Goal: Navigation & Orientation: Find specific page/section

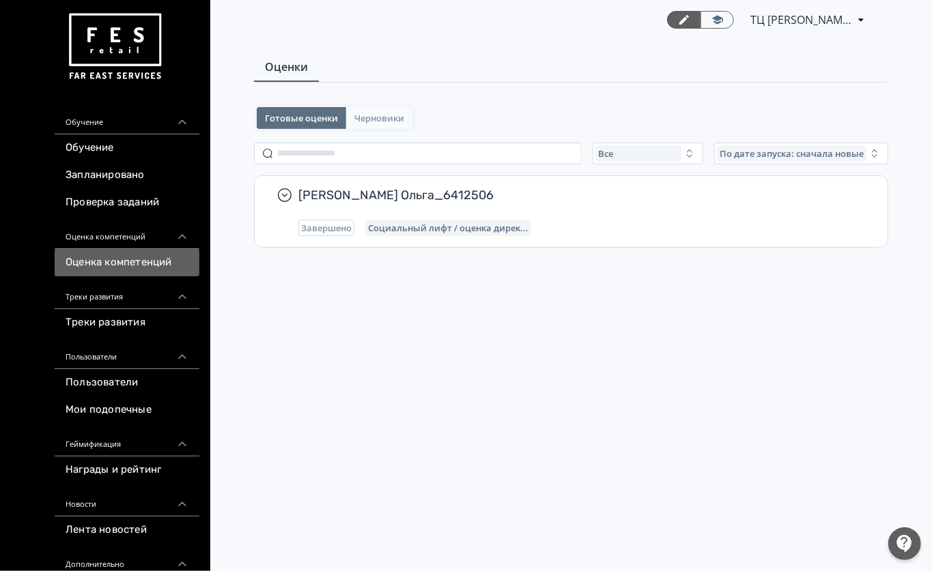
click at [384, 126] on button "Черновики" at bounding box center [379, 118] width 66 height 22
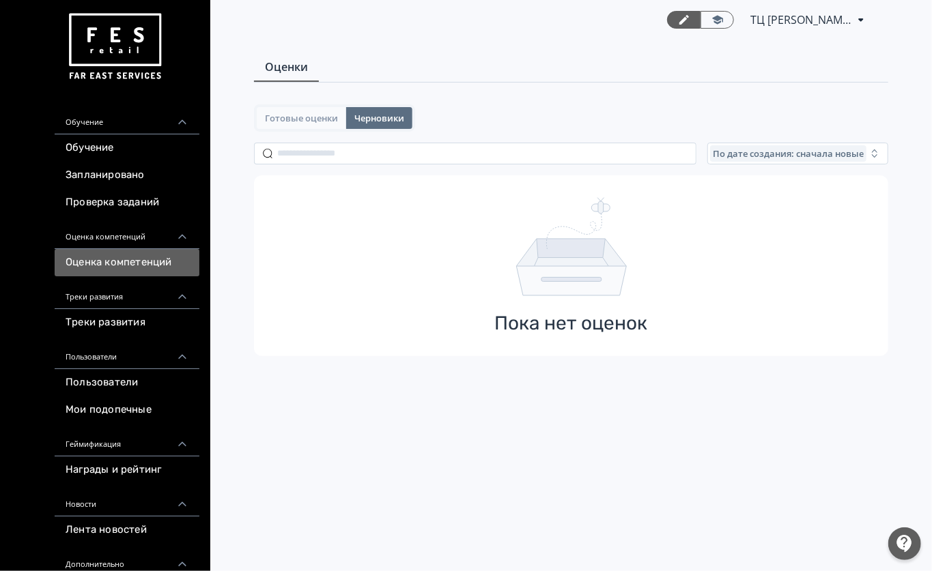
click at [318, 121] on span "Готовые оценки" at bounding box center [301, 118] width 73 height 11
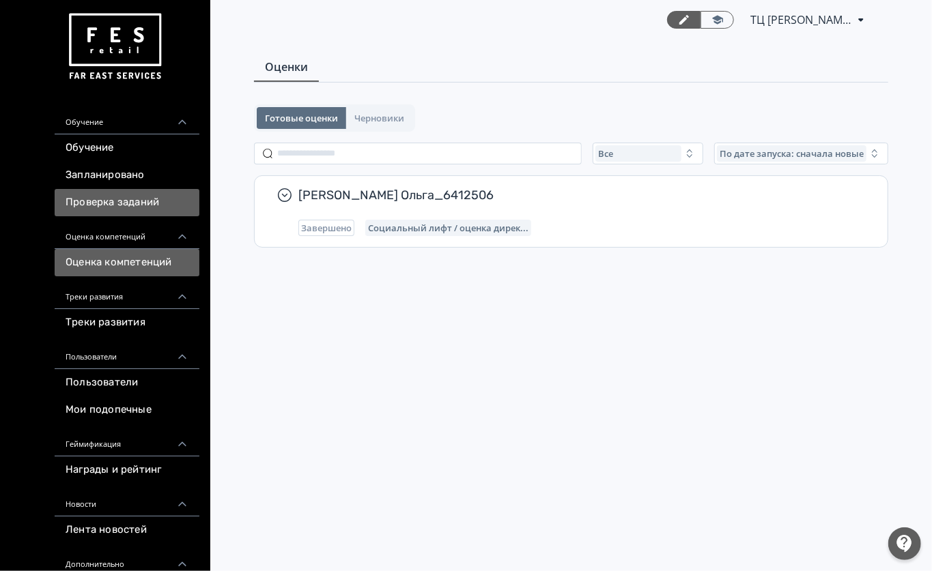
click at [74, 202] on link "Проверка заданий" at bounding box center [127, 202] width 145 height 27
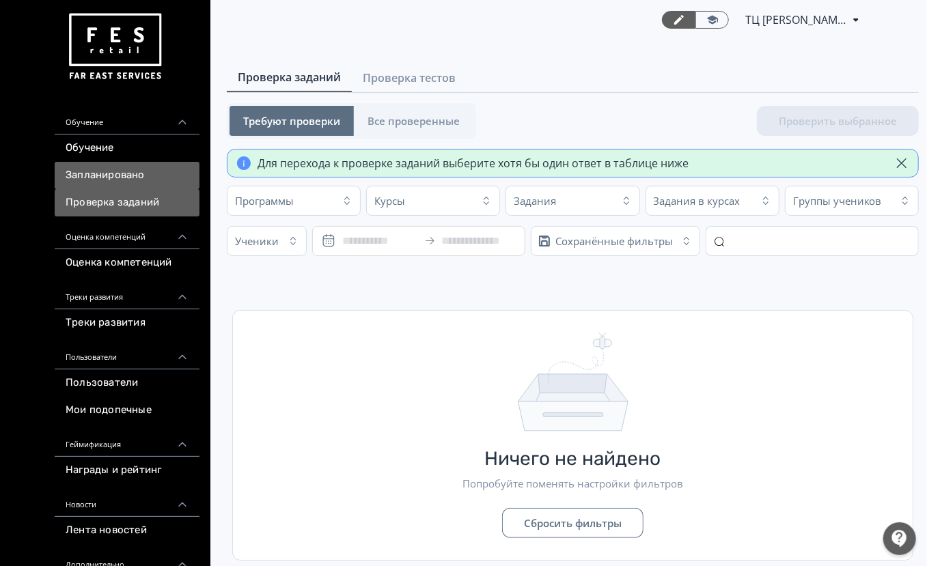
click at [132, 164] on link "Запланировано" at bounding box center [127, 175] width 145 height 27
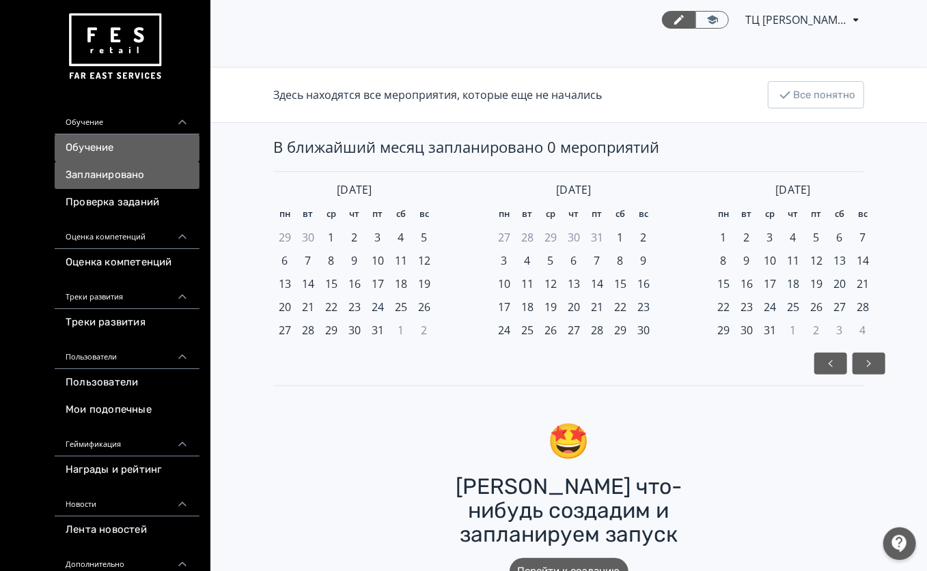
click at [110, 145] on link "Обучение" at bounding box center [127, 148] width 145 height 27
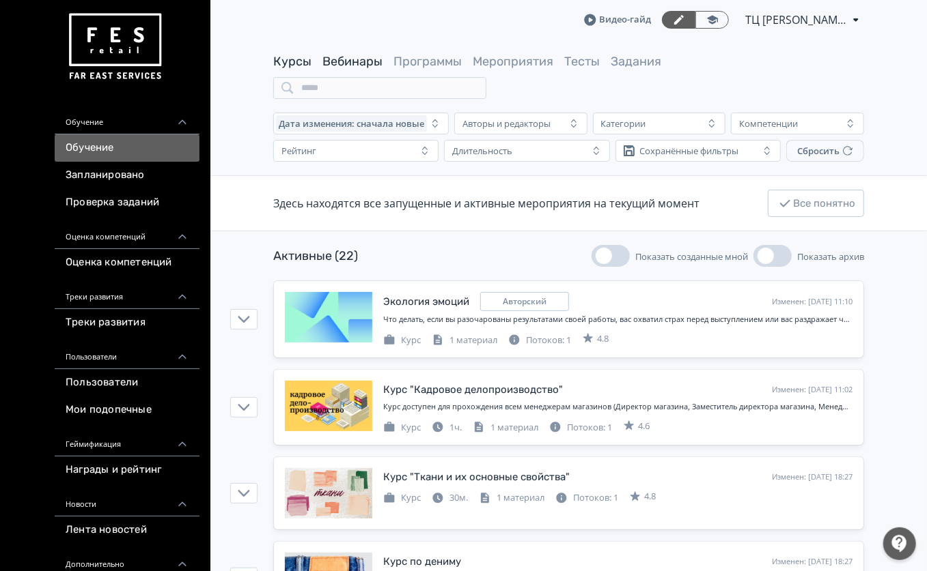
click at [377, 67] on link "Вебинары" at bounding box center [352, 61] width 60 height 15
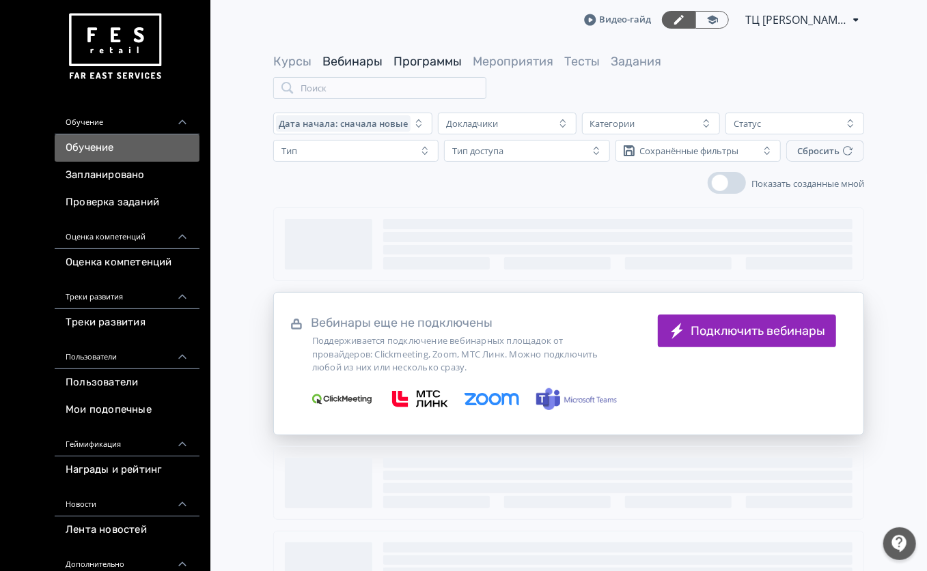
click at [411, 61] on link "Программы" at bounding box center [427, 61] width 68 height 15
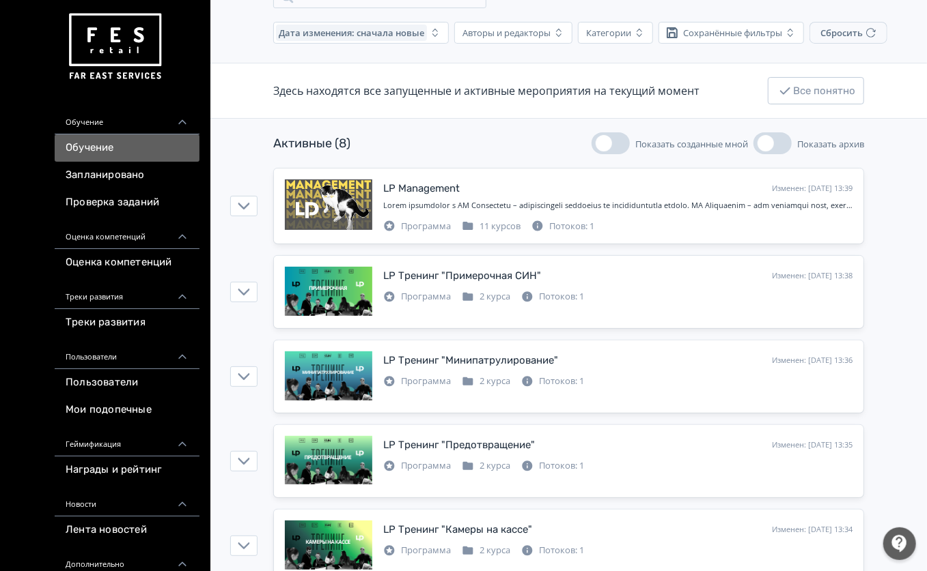
scroll to position [182, 0]
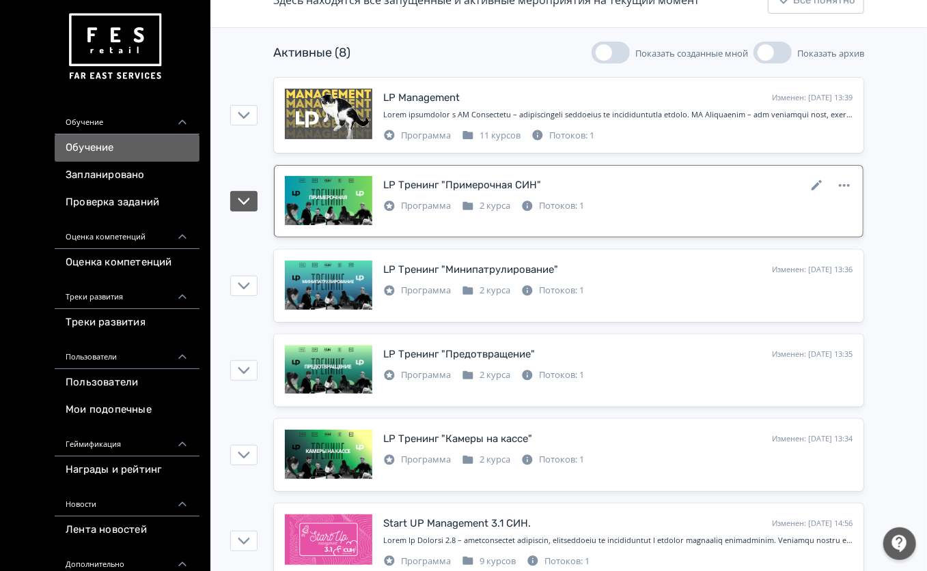
click at [629, 178] on div "LP Тренинг "Примерочная СИН" Изменен: [DATE] 13:38" at bounding box center [617, 185] width 469 height 18
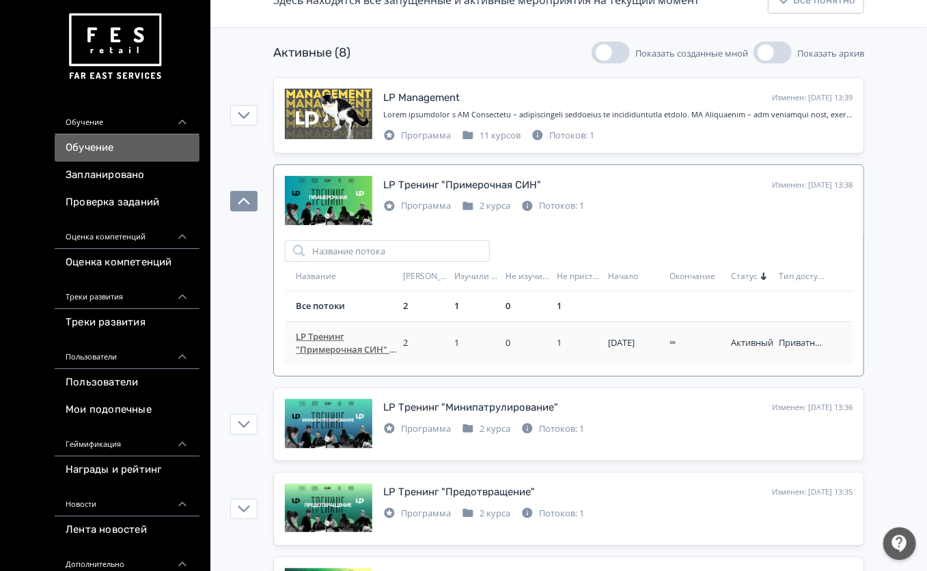
click at [339, 351] on span "LP Тренинг "Примерочная СИН" - 30 дней" at bounding box center [347, 343] width 102 height 27
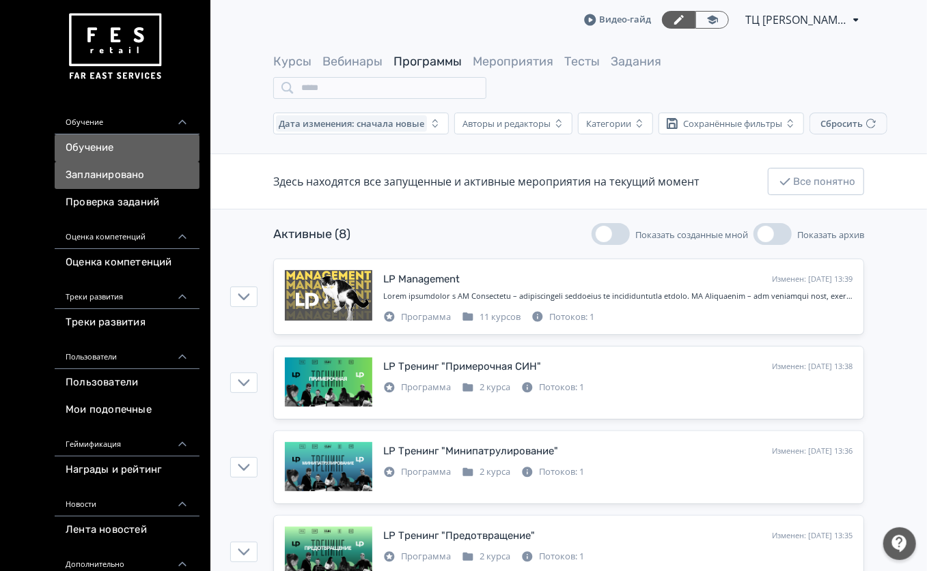
click at [135, 184] on link "Запланировано" at bounding box center [127, 175] width 145 height 27
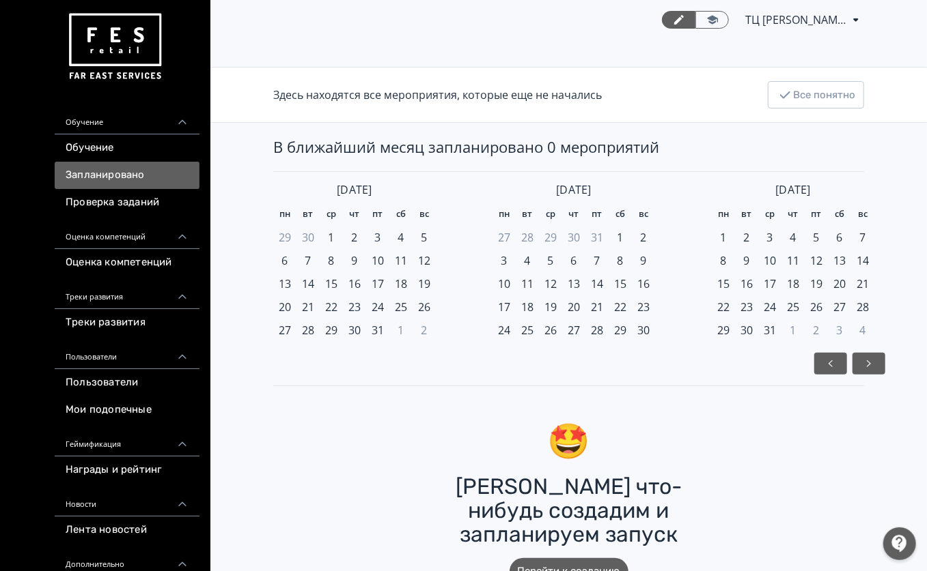
click at [137, 195] on link "Проверка заданий" at bounding box center [127, 202] width 145 height 27
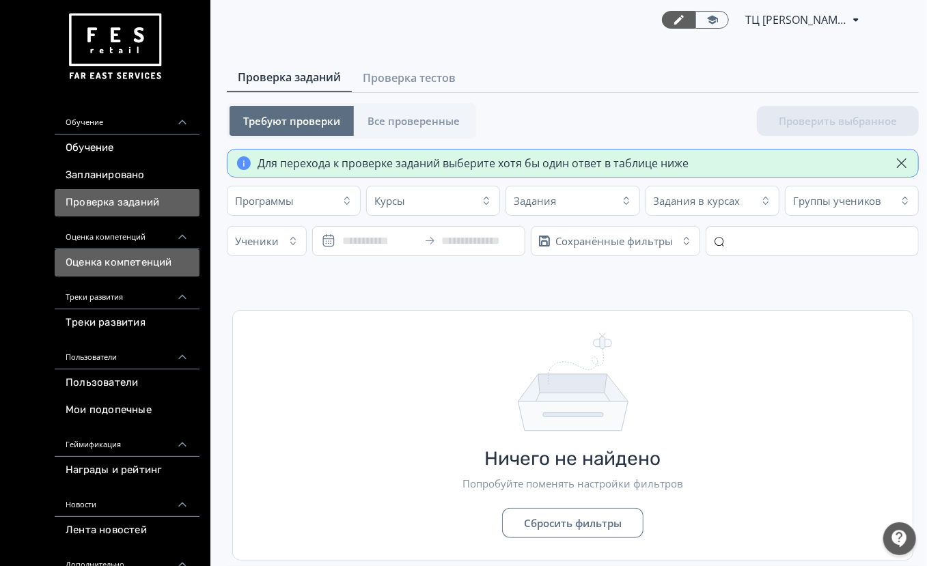
click at [94, 264] on link "Оценка компетенций" at bounding box center [127, 262] width 145 height 27
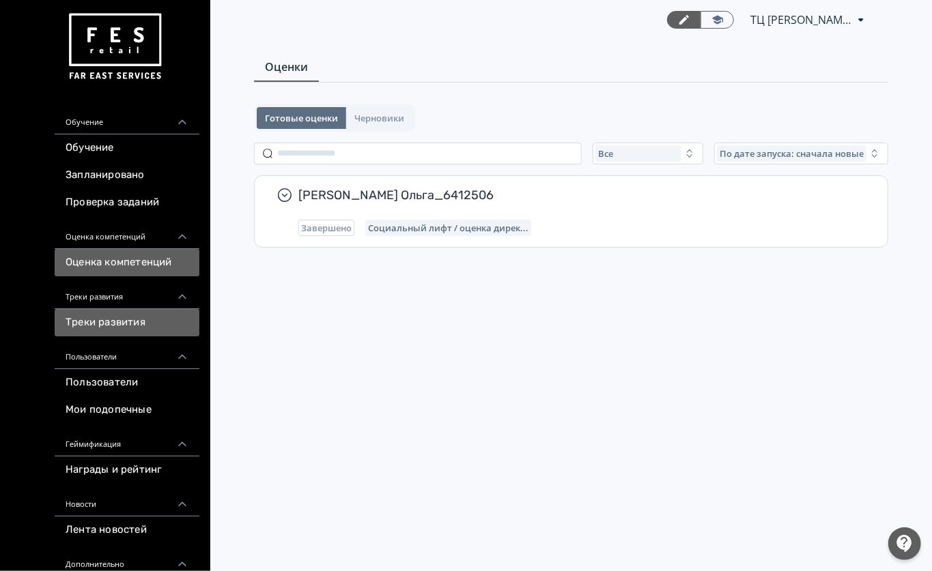
click at [91, 329] on link "Треки развития" at bounding box center [127, 322] width 145 height 27
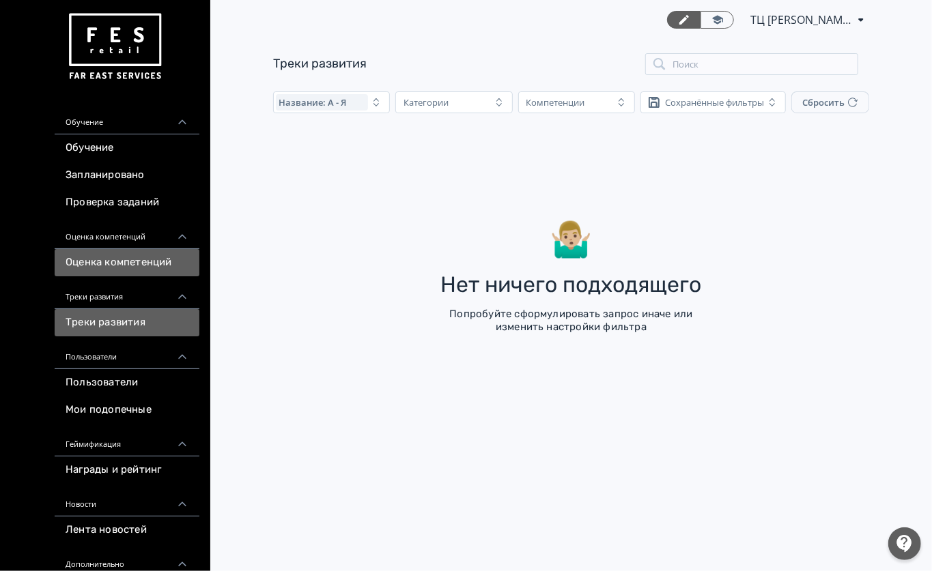
click at [118, 268] on link "Оценка компетенций" at bounding box center [127, 262] width 145 height 27
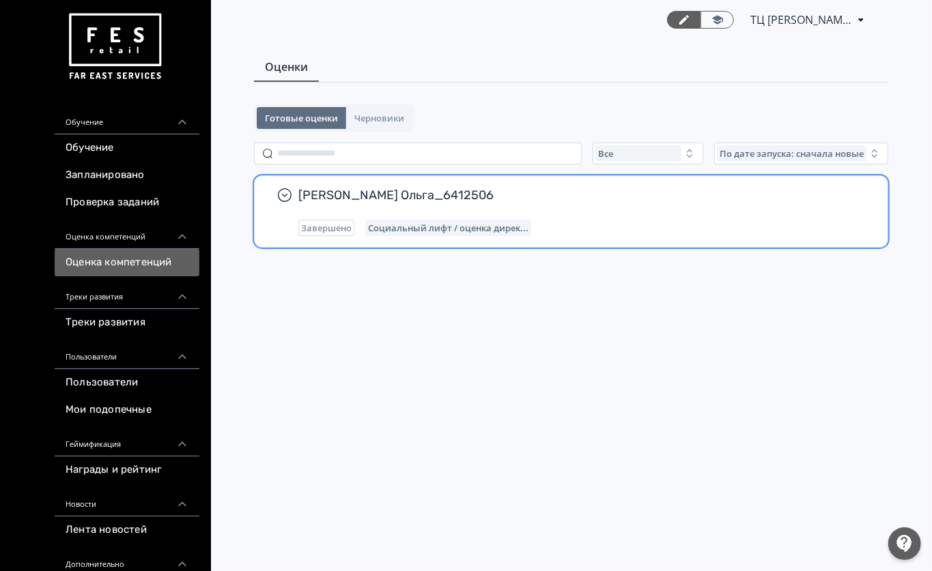
click at [367, 197] on span "[PERSON_NAME] Ольга_6412506" at bounding box center [576, 195] width 556 height 16
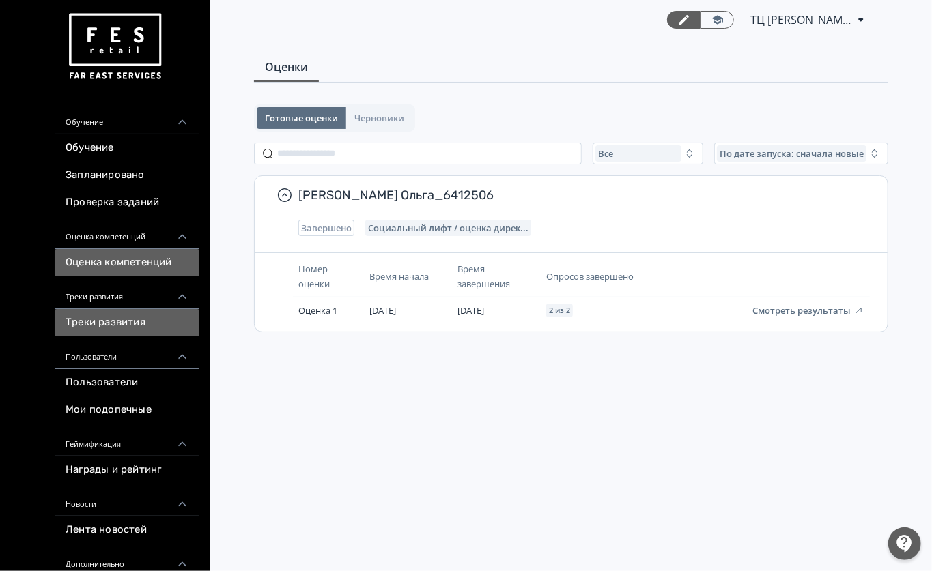
click at [135, 312] on link "Треки развития" at bounding box center [127, 322] width 145 height 27
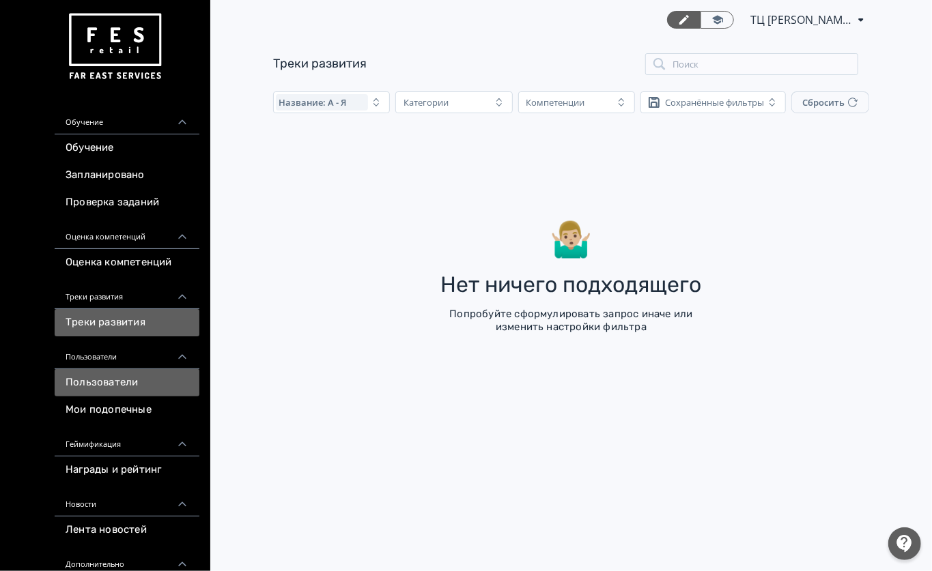
click at [135, 374] on link "Пользователи" at bounding box center [127, 382] width 145 height 27
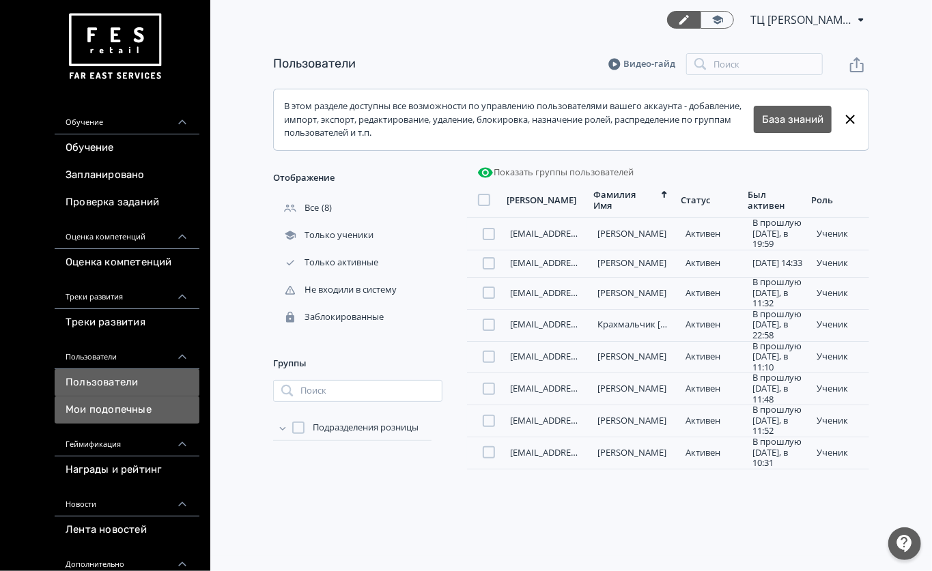
click at [127, 419] on link "Мои подопечные" at bounding box center [127, 410] width 145 height 27
